Goal: Book appointment/travel/reservation

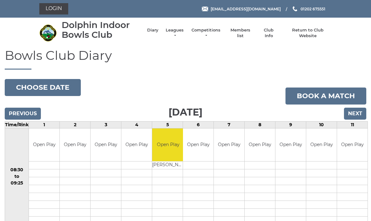
click at [58, 89] on button "Choose date" at bounding box center [43, 87] width 76 height 17
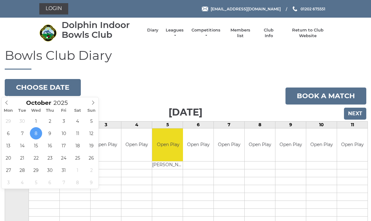
type input "[DATE]"
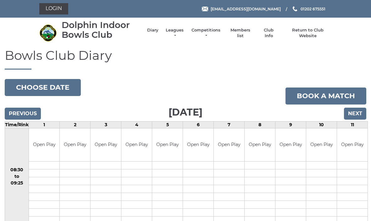
click at [357, 112] on input "Next" at bounding box center [355, 113] width 22 height 12
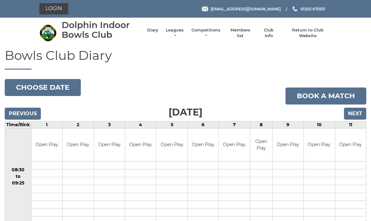
click at [357, 113] on input "Next" at bounding box center [355, 113] width 22 height 12
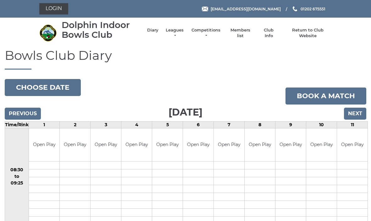
click at [352, 115] on input "Next" at bounding box center [355, 113] width 22 height 12
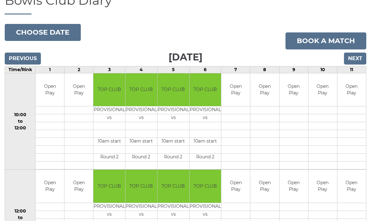
scroll to position [55, 0]
click at [48, 34] on button "Choose date" at bounding box center [43, 32] width 76 height 17
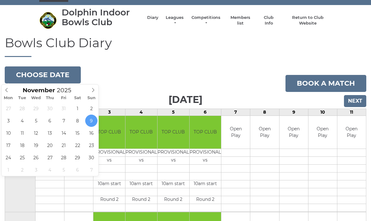
scroll to position [13, 0]
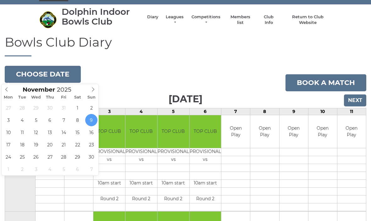
click at [11, 92] on span at bounding box center [7, 88] width 10 height 9
type input "[DATE]"
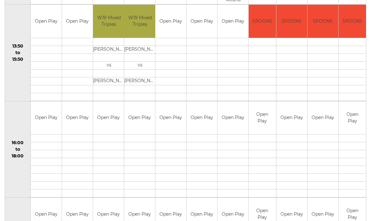
scroll to position [423, 0]
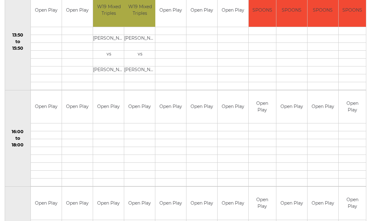
click at [32, 91] on td "Open Play" at bounding box center [46, 106] width 31 height 33
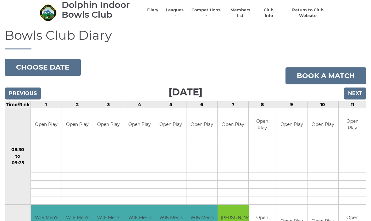
scroll to position [0, 0]
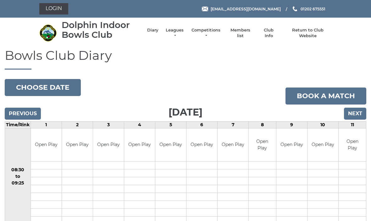
click at [45, 84] on button "Choose date" at bounding box center [43, 87] width 76 height 17
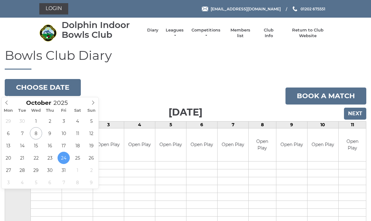
type input "2025-10-28"
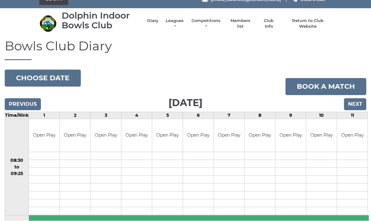
scroll to position [8, 0]
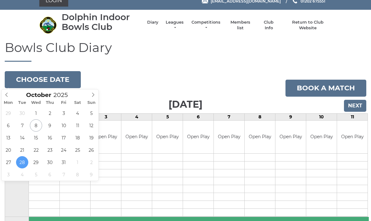
type input "2025-10-30"
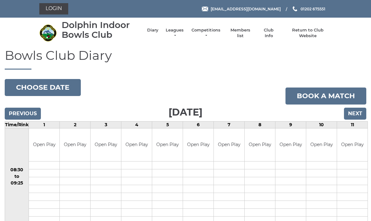
click at [351, 111] on input "Next" at bounding box center [355, 113] width 22 height 12
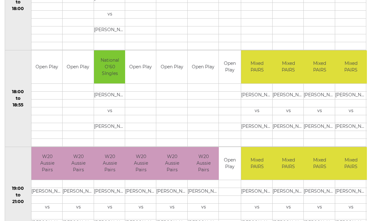
scroll to position [576, 0]
